Goal: Download file/media

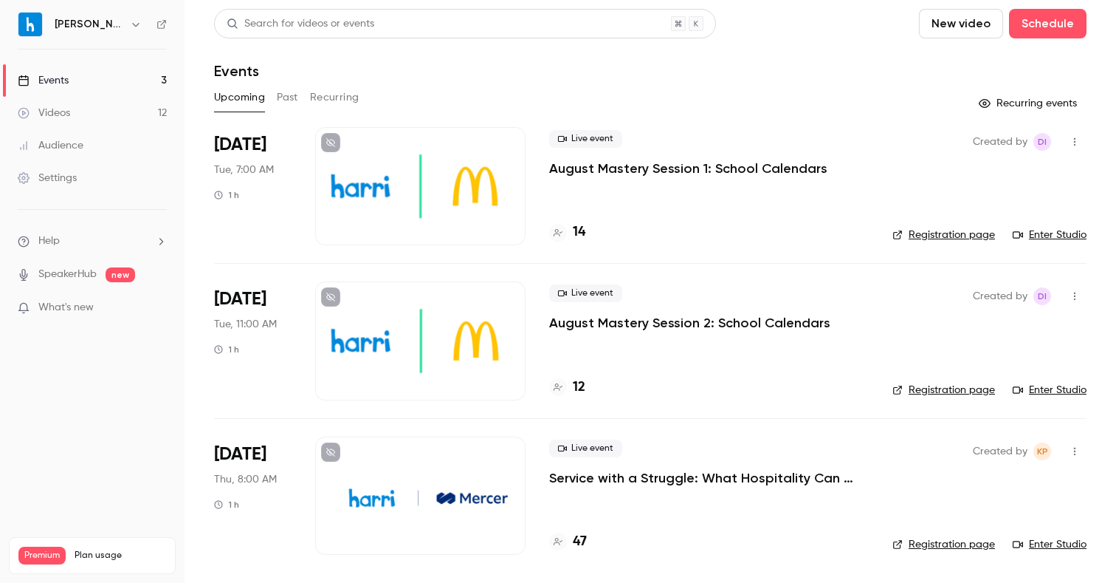
click at [278, 97] on button "Past" at bounding box center [287, 98] width 21 height 24
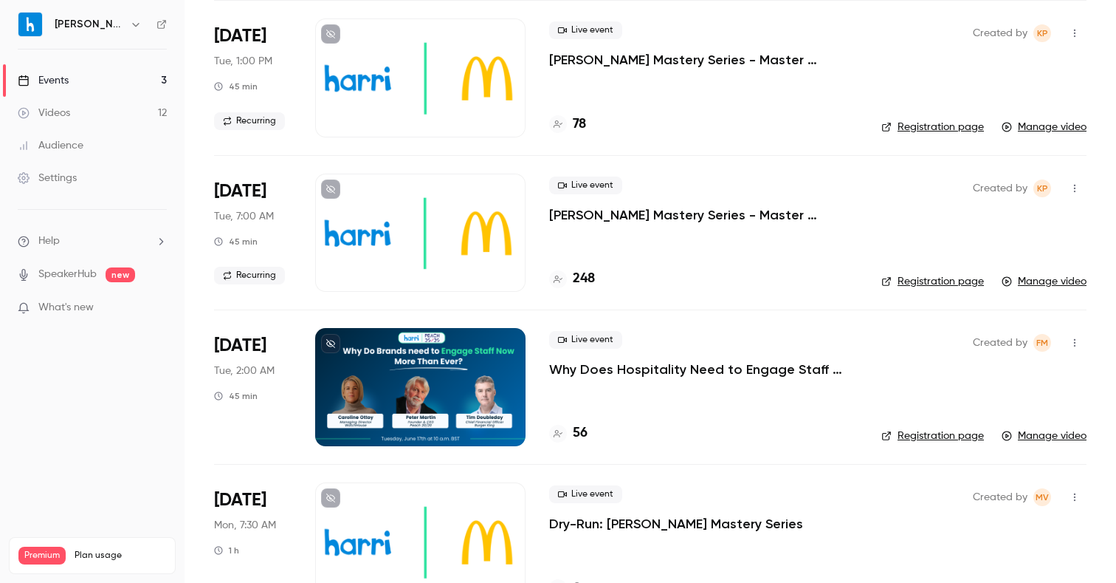
scroll to position [1710, 0]
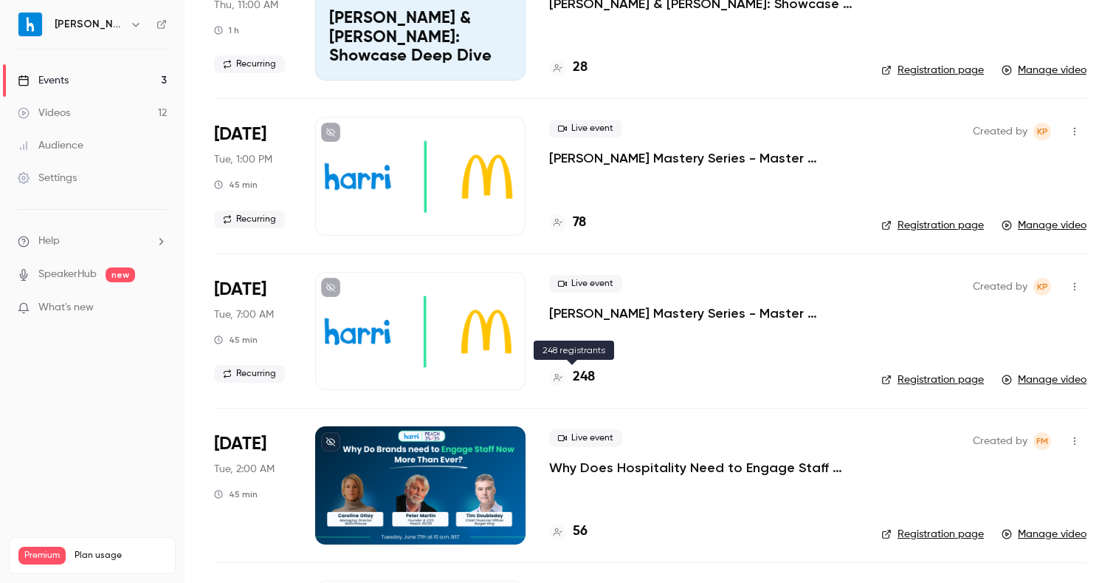
click at [588, 372] on h4 "248" at bounding box center [584, 377] width 22 height 20
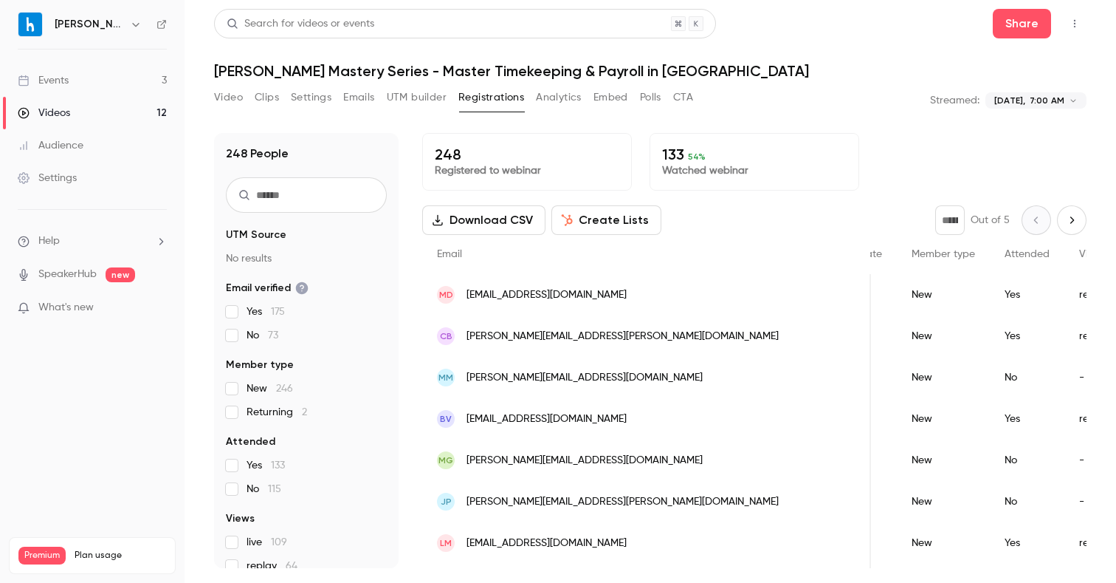
click at [807, 205] on div "Download CSV Create Lists * Out of 5" at bounding box center [754, 220] width 665 height 30
click at [766, 202] on div "248 Registered to webinar 133 54 % Watched webinar Download CSV Create Lists * …" at bounding box center [754, 350] width 665 height 435
click at [947, 97] on p "Streamed:" at bounding box center [954, 100] width 49 height 15
click at [795, 106] on div "**********" at bounding box center [650, 101] width 873 height 30
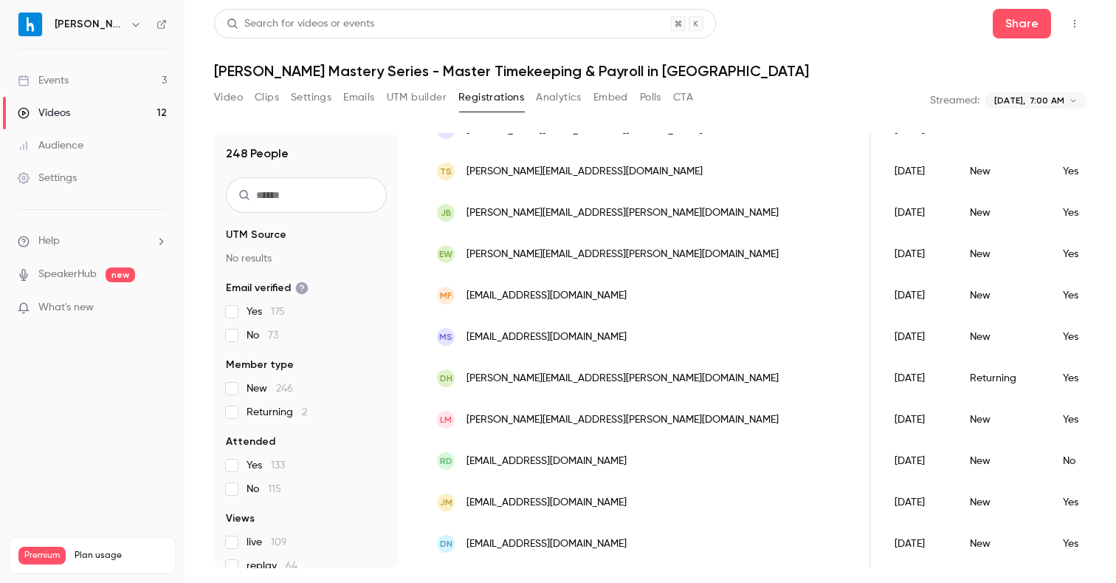
scroll to position [1558, 0]
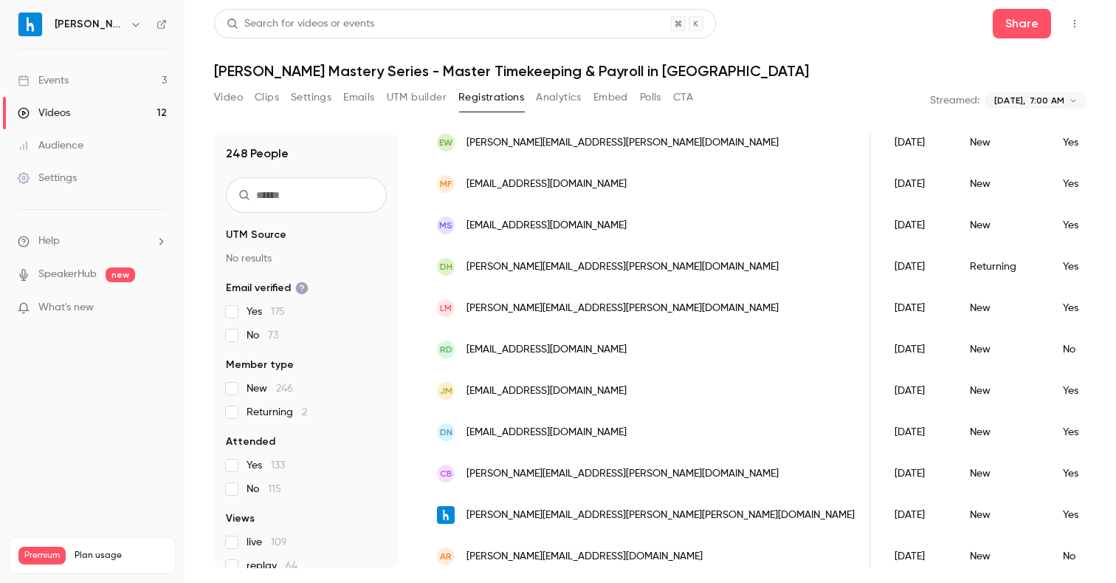
click at [828, 83] on div "**********" at bounding box center [650, 291] width 873 height 565
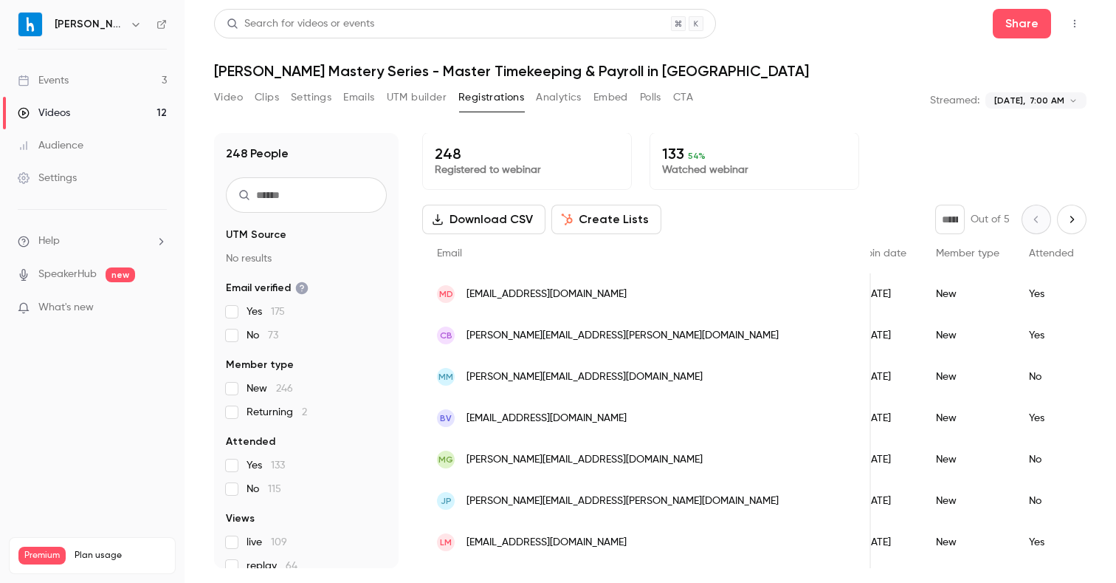
scroll to position [0, 0]
click at [850, 109] on div "**********" at bounding box center [650, 101] width 873 height 30
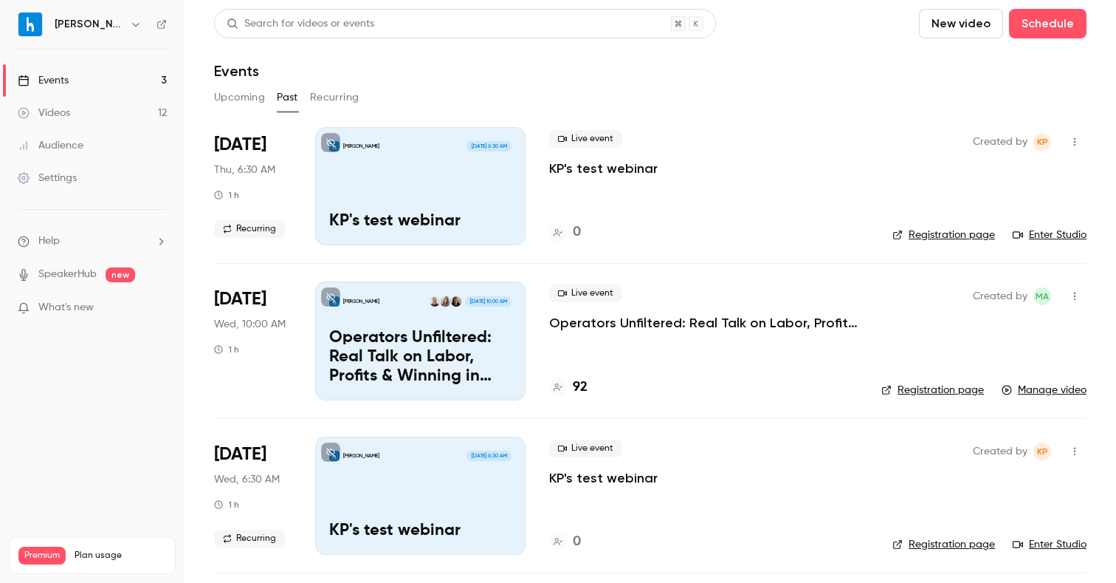
click at [350, 96] on button "Recurring" at bounding box center [334, 98] width 49 height 24
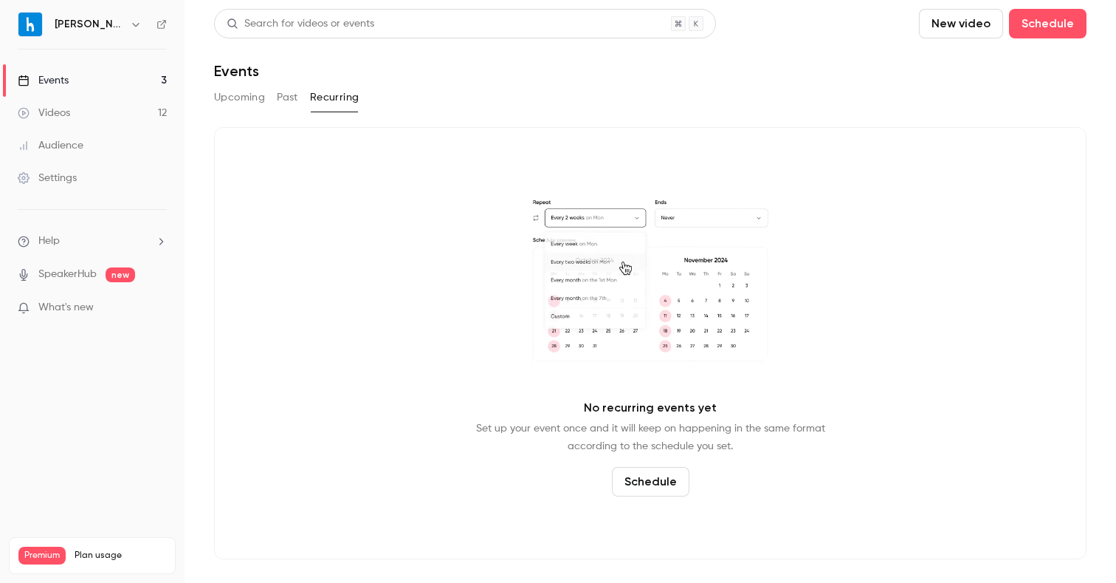
click at [279, 103] on button "Past" at bounding box center [287, 98] width 21 height 24
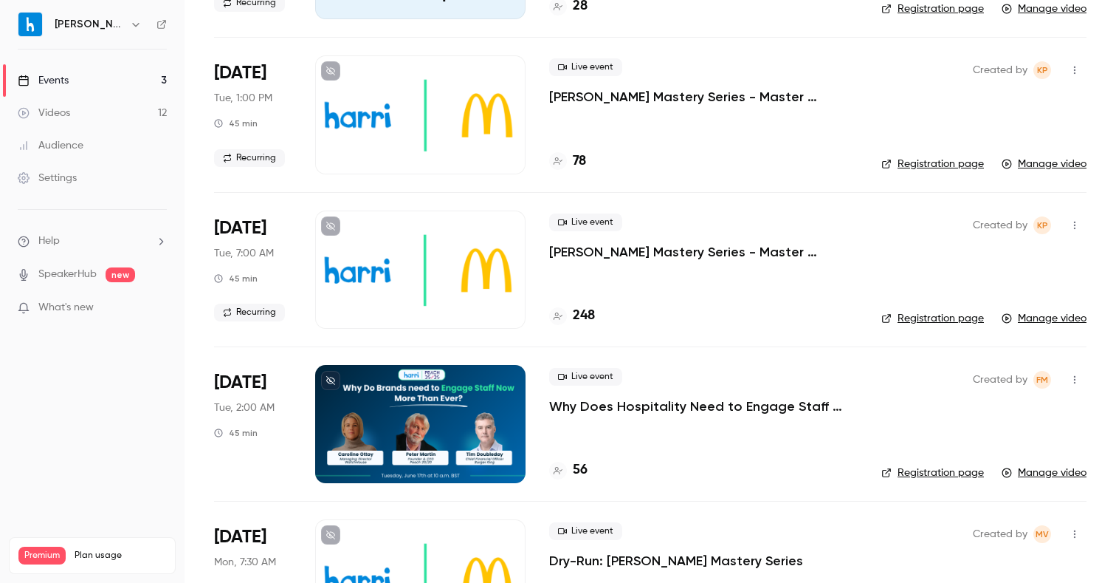
scroll to position [1717, 0]
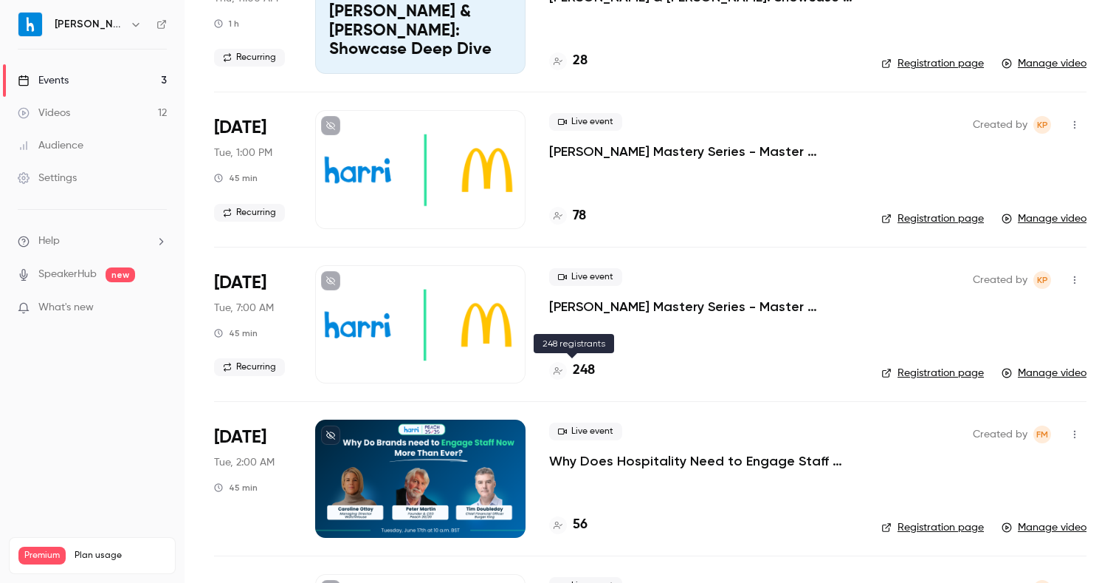
click at [588, 365] on h4 "248" at bounding box center [584, 370] width 22 height 20
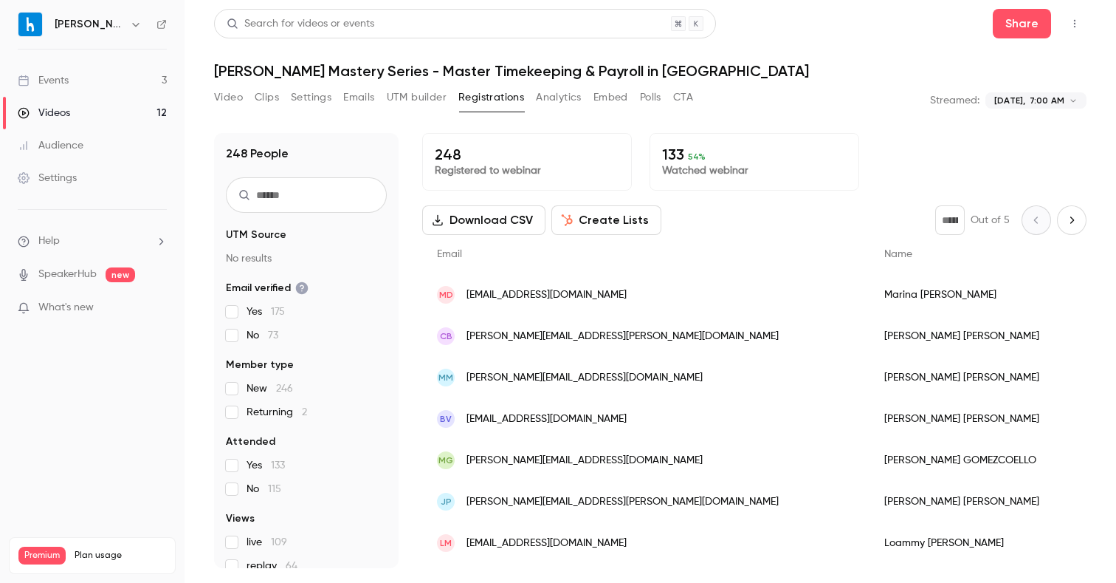
click at [489, 214] on button "Download CSV" at bounding box center [483, 220] width 123 height 30
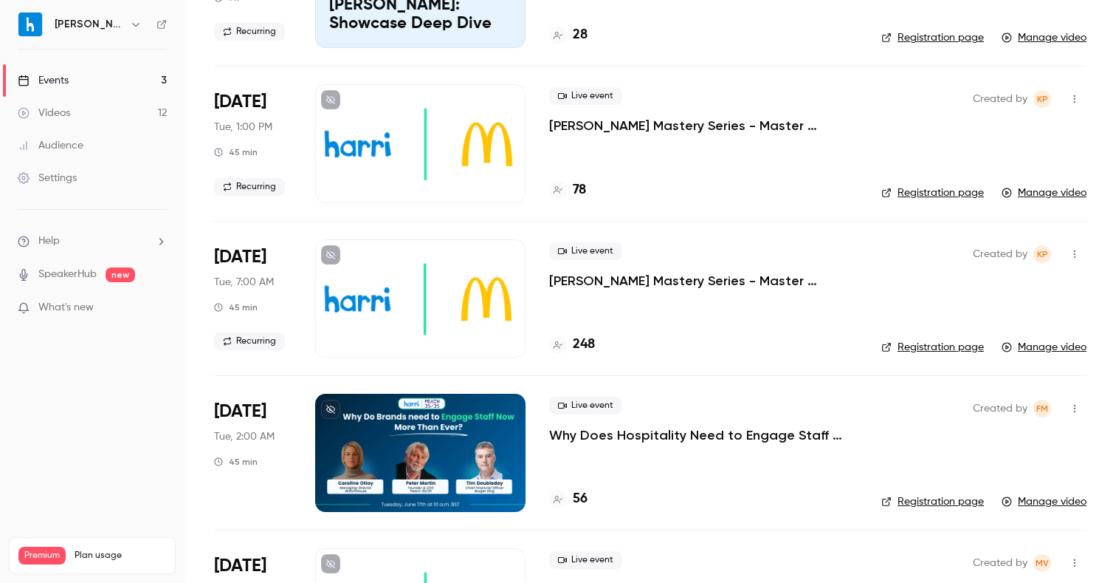
scroll to position [1716, 0]
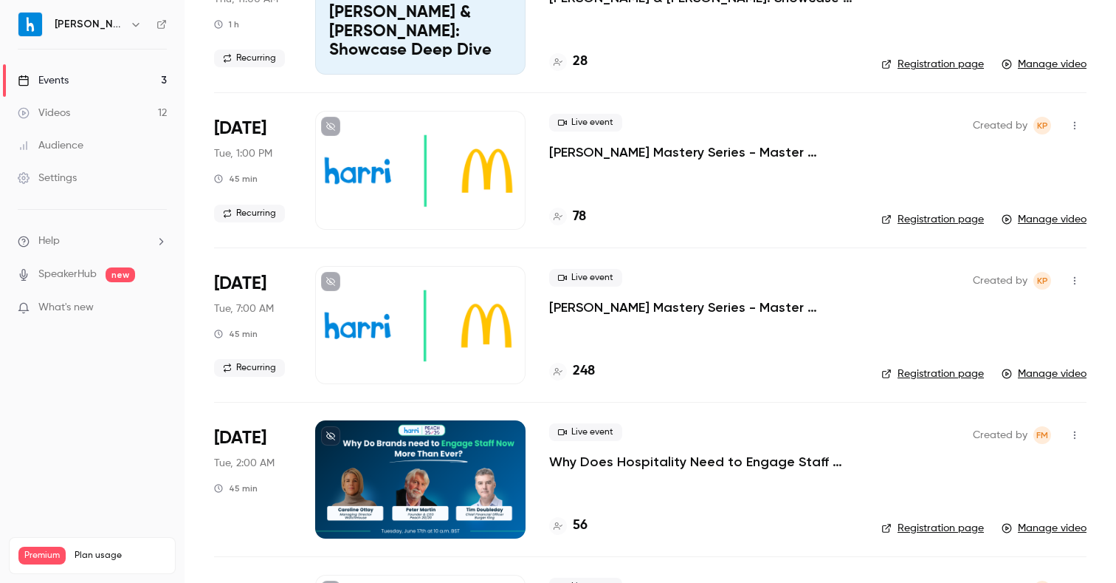
click at [569, 219] on div "78" at bounding box center [567, 217] width 37 height 20
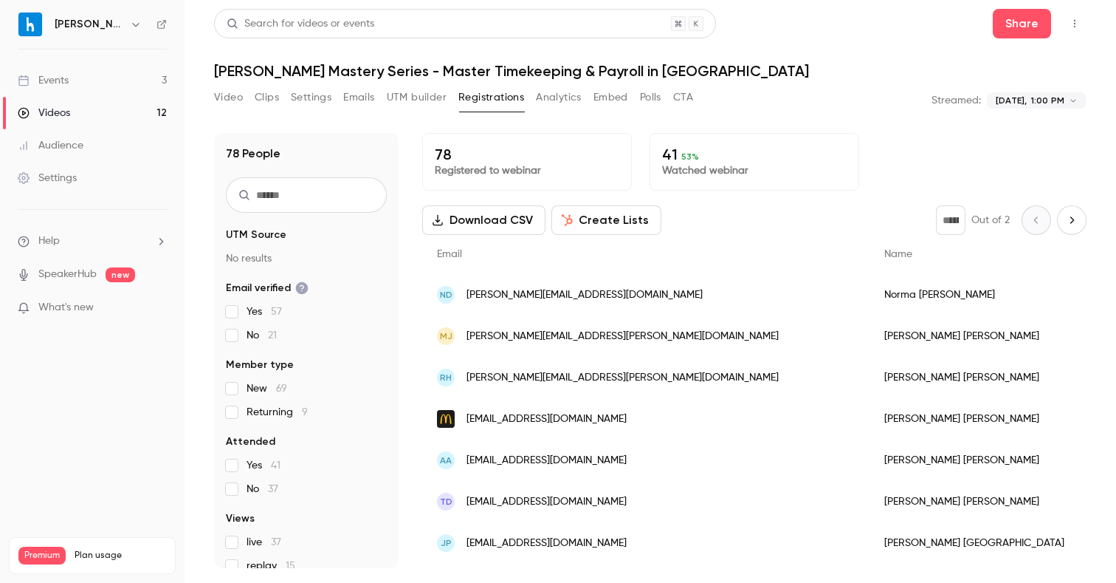
click at [494, 219] on button "Download CSV" at bounding box center [483, 220] width 123 height 30
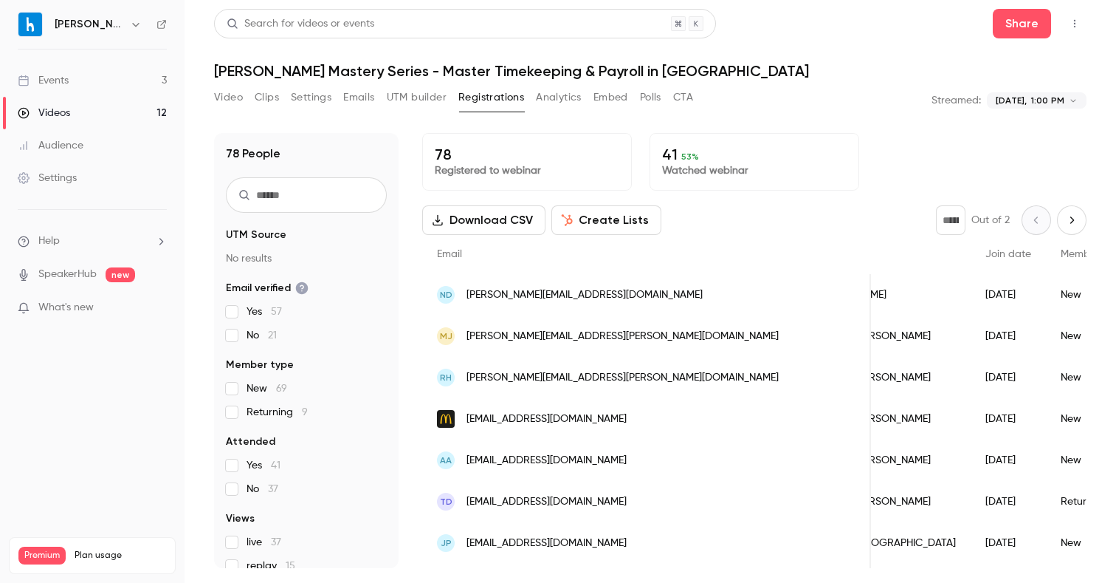
scroll to position [0, 111]
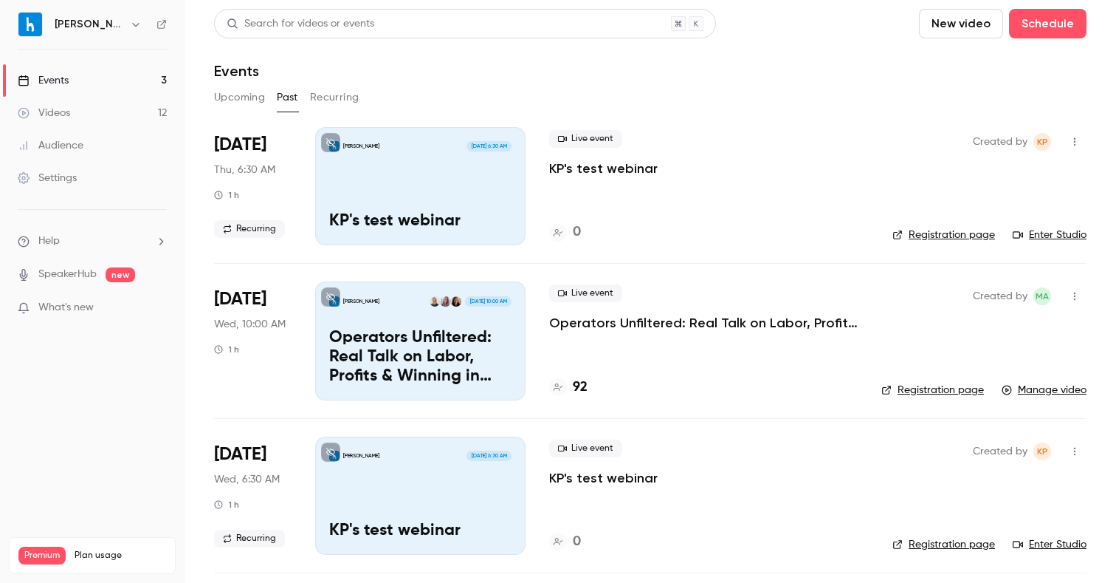
click at [244, 98] on button "Upcoming" at bounding box center [239, 98] width 51 height 24
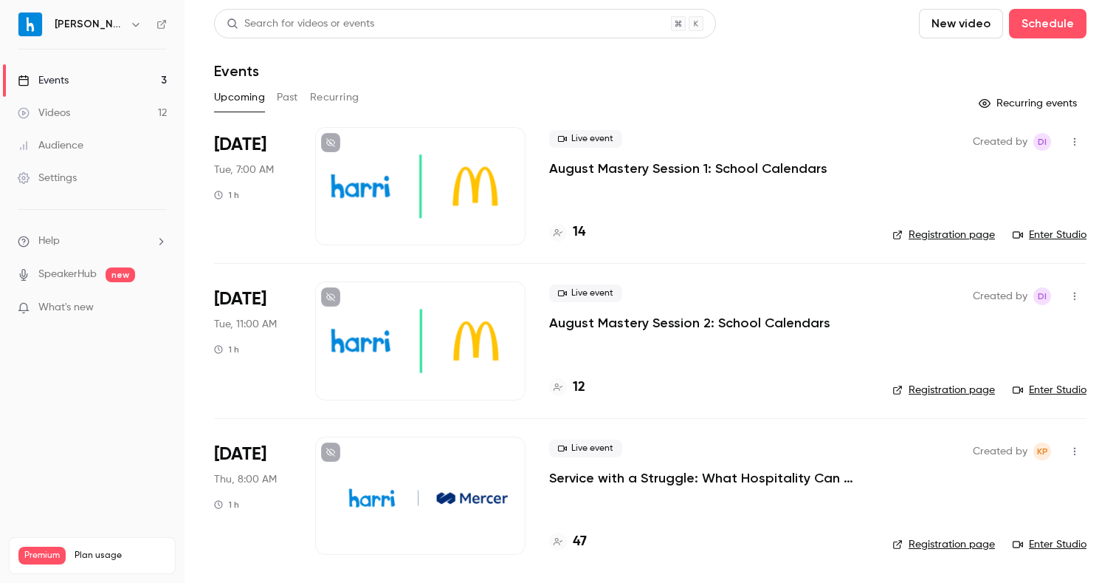
click at [297, 102] on button "Past" at bounding box center [287, 98] width 21 height 24
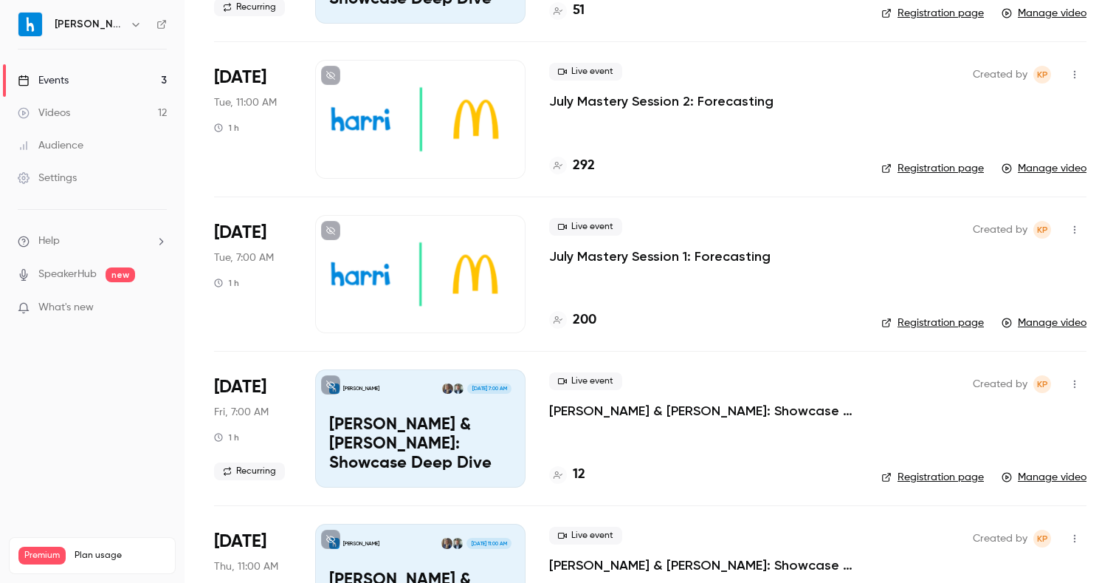
scroll to position [1175, 0]
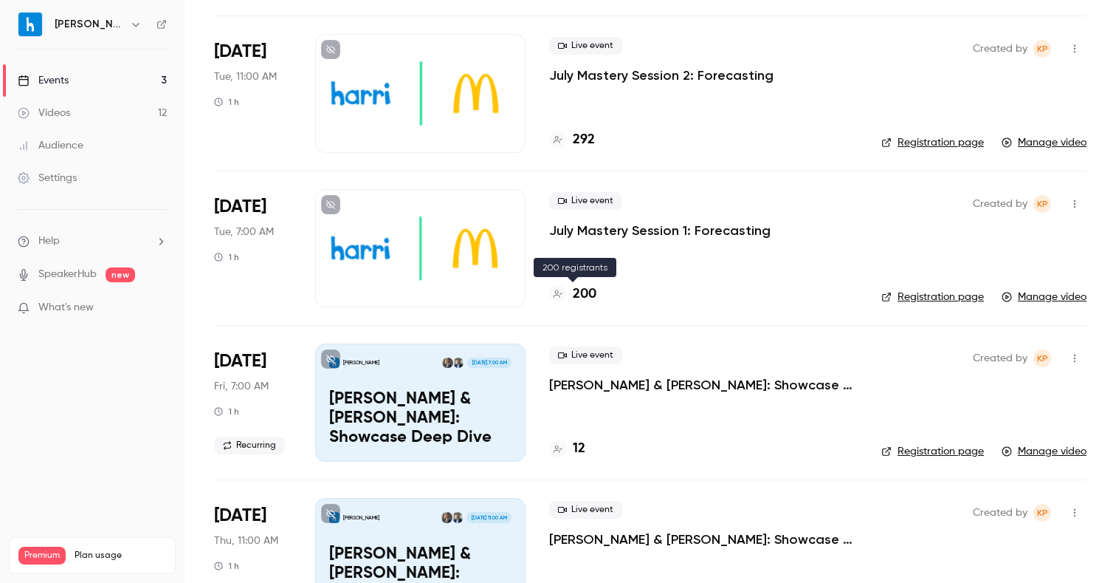
click at [587, 292] on h4 "200" at bounding box center [585, 294] width 24 height 20
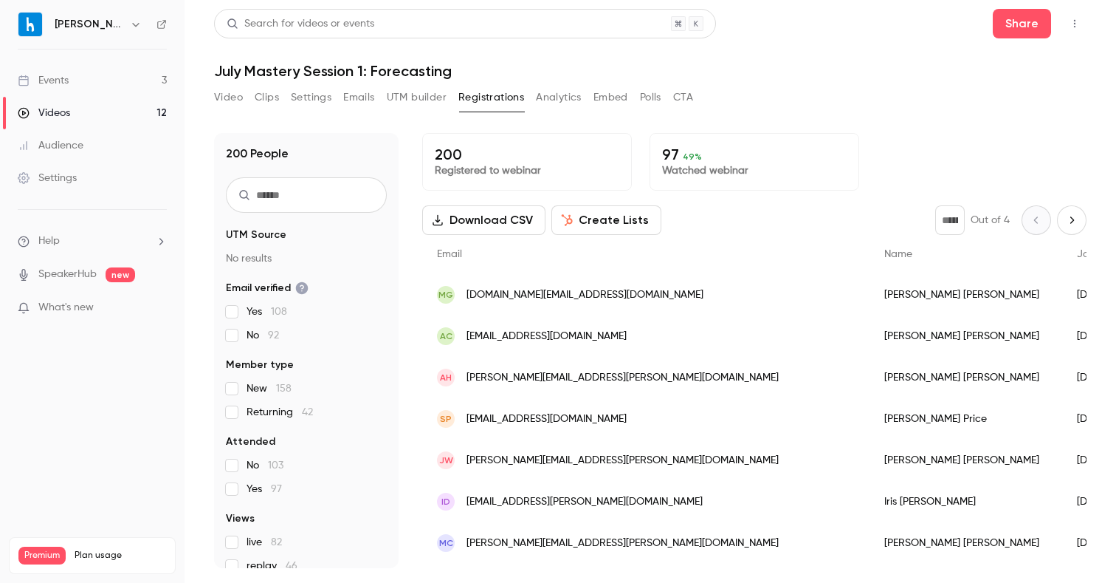
click at [506, 227] on button "Download CSV" at bounding box center [483, 220] width 123 height 30
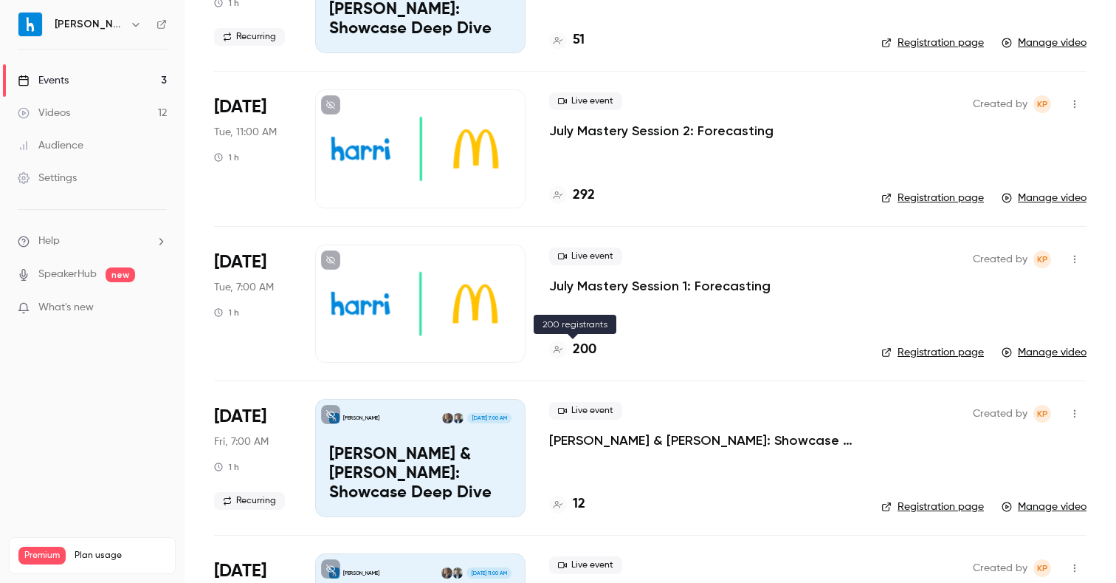
scroll to position [1116, 0]
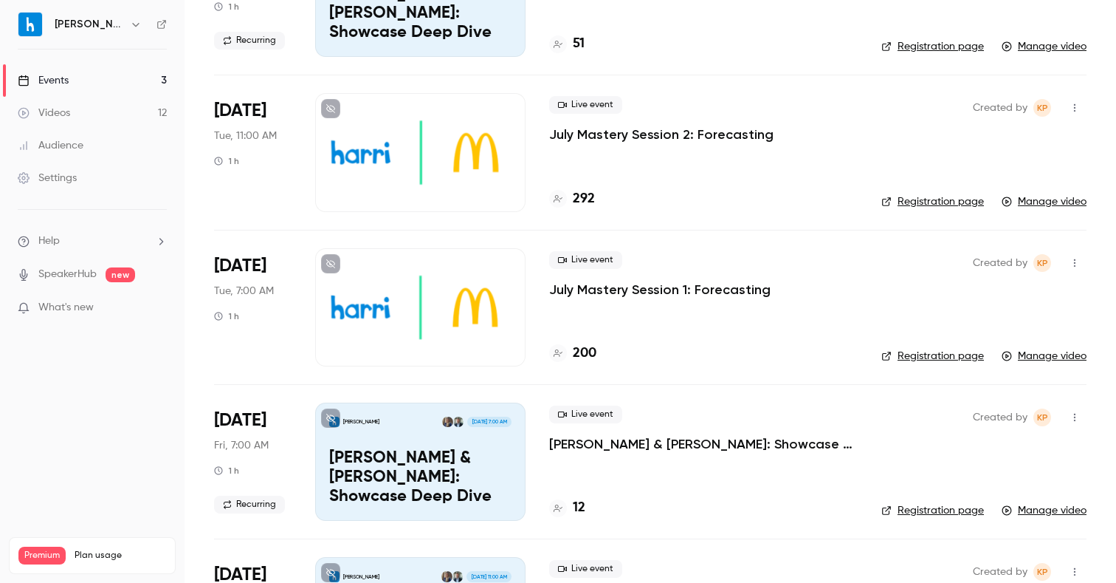
click at [583, 200] on h4 "292" at bounding box center [584, 199] width 22 height 20
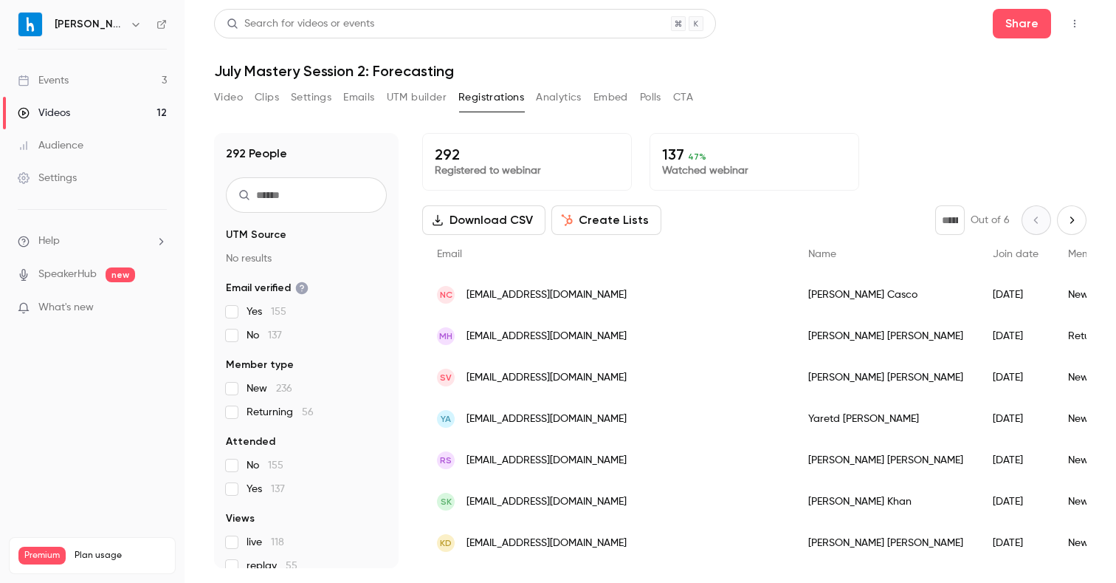
click at [494, 219] on button "Download CSV" at bounding box center [483, 220] width 123 height 30
